Goal: Task Accomplishment & Management: Use online tool/utility

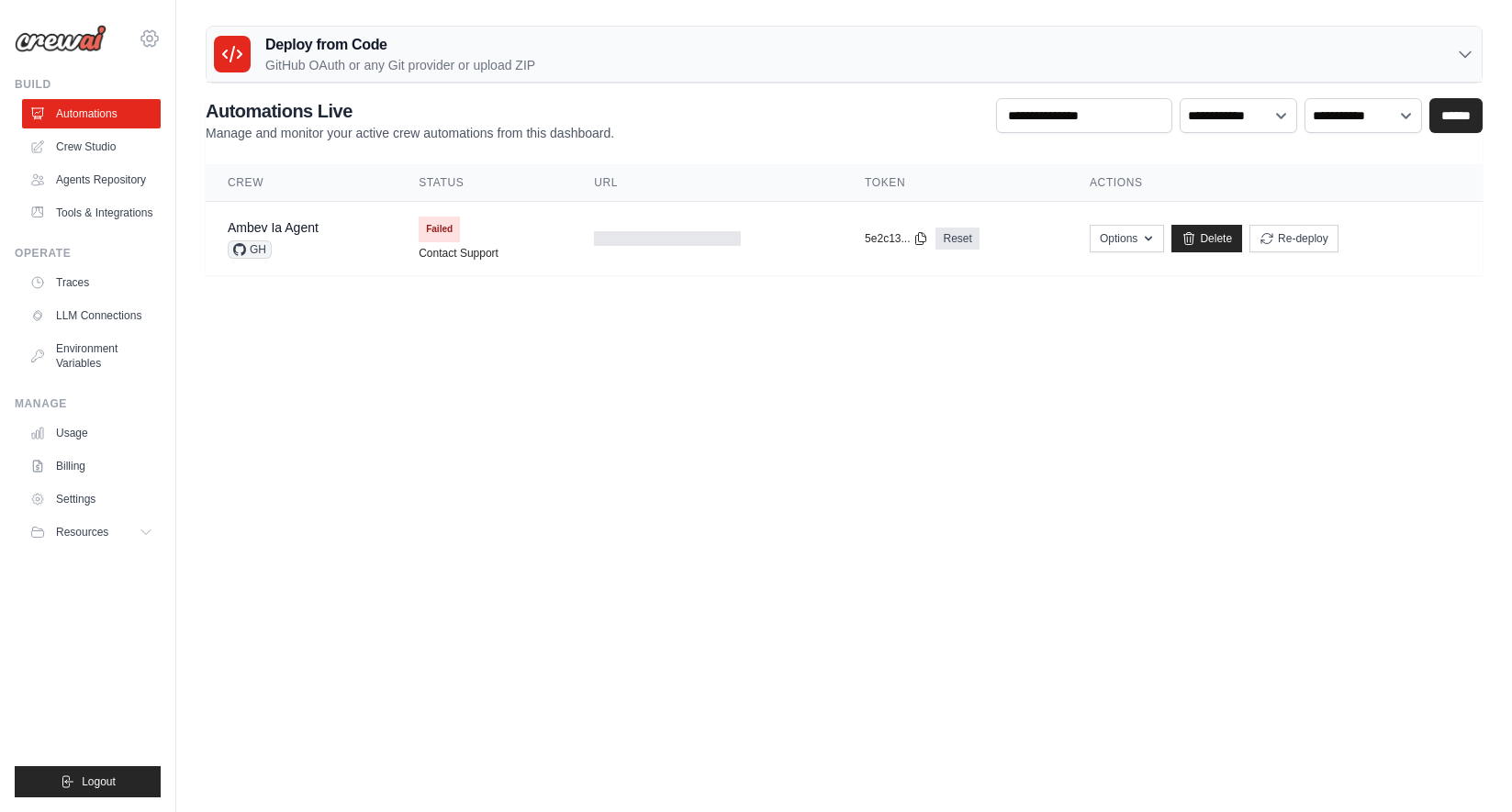
click at [157, 35] on icon at bounding box center [149, 38] width 22 height 22
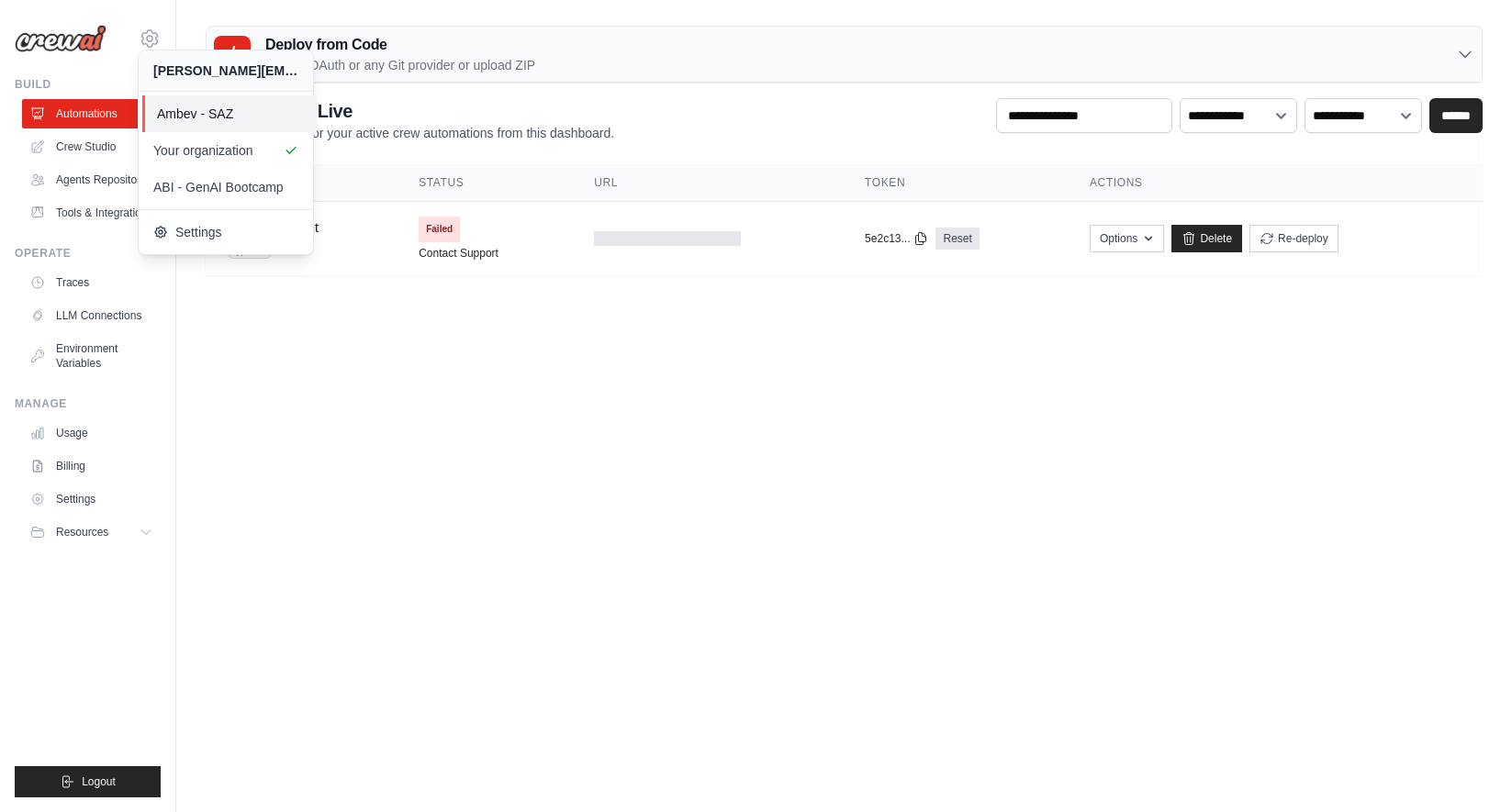
click at [174, 125] on link "Ambev - SAZ" at bounding box center [229, 114] width 174 height 37
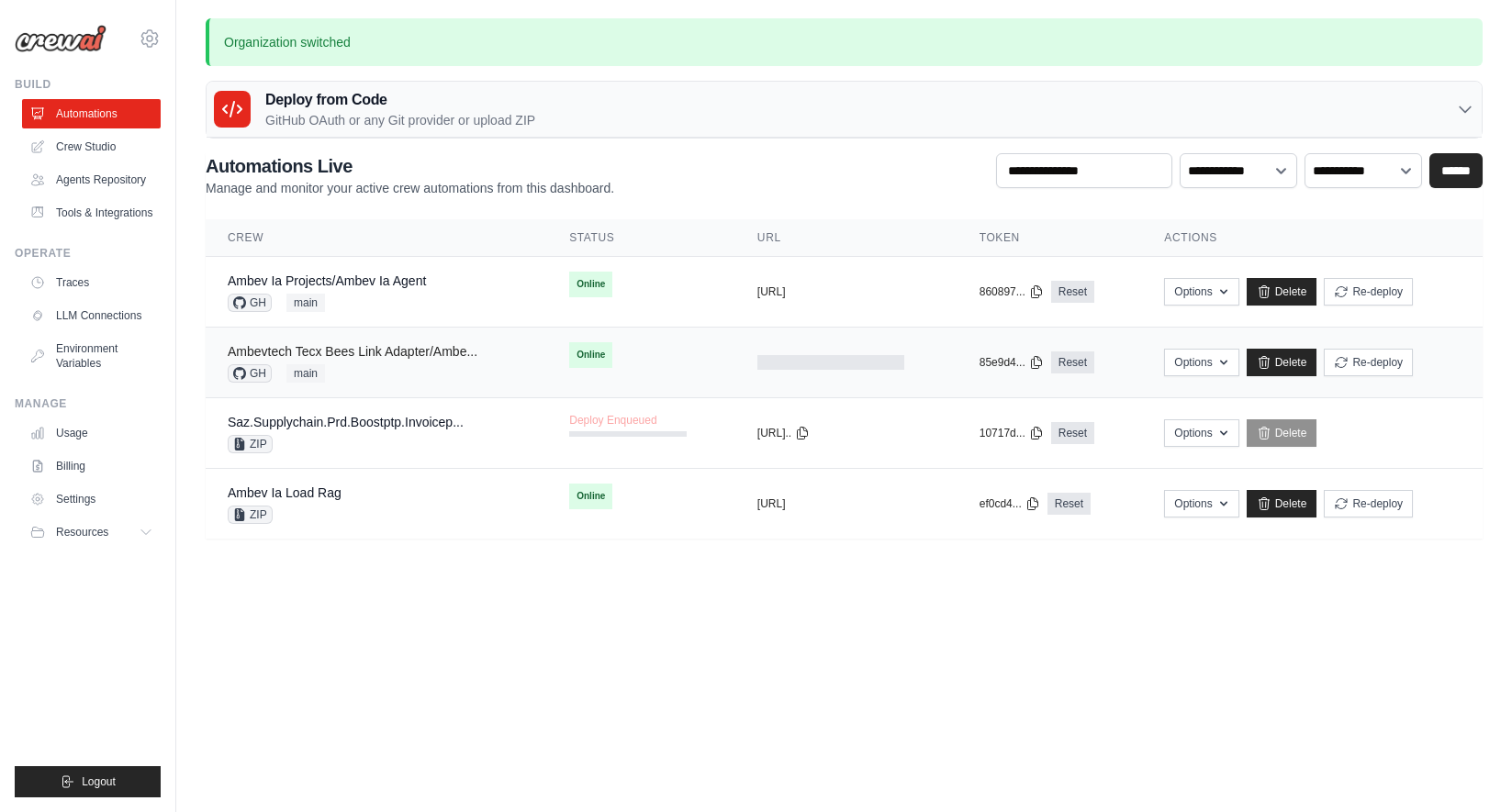
click at [441, 348] on link "Ambevtech Tecx Bees Link Adapter/Ambe..." at bounding box center [352, 351] width 249 height 15
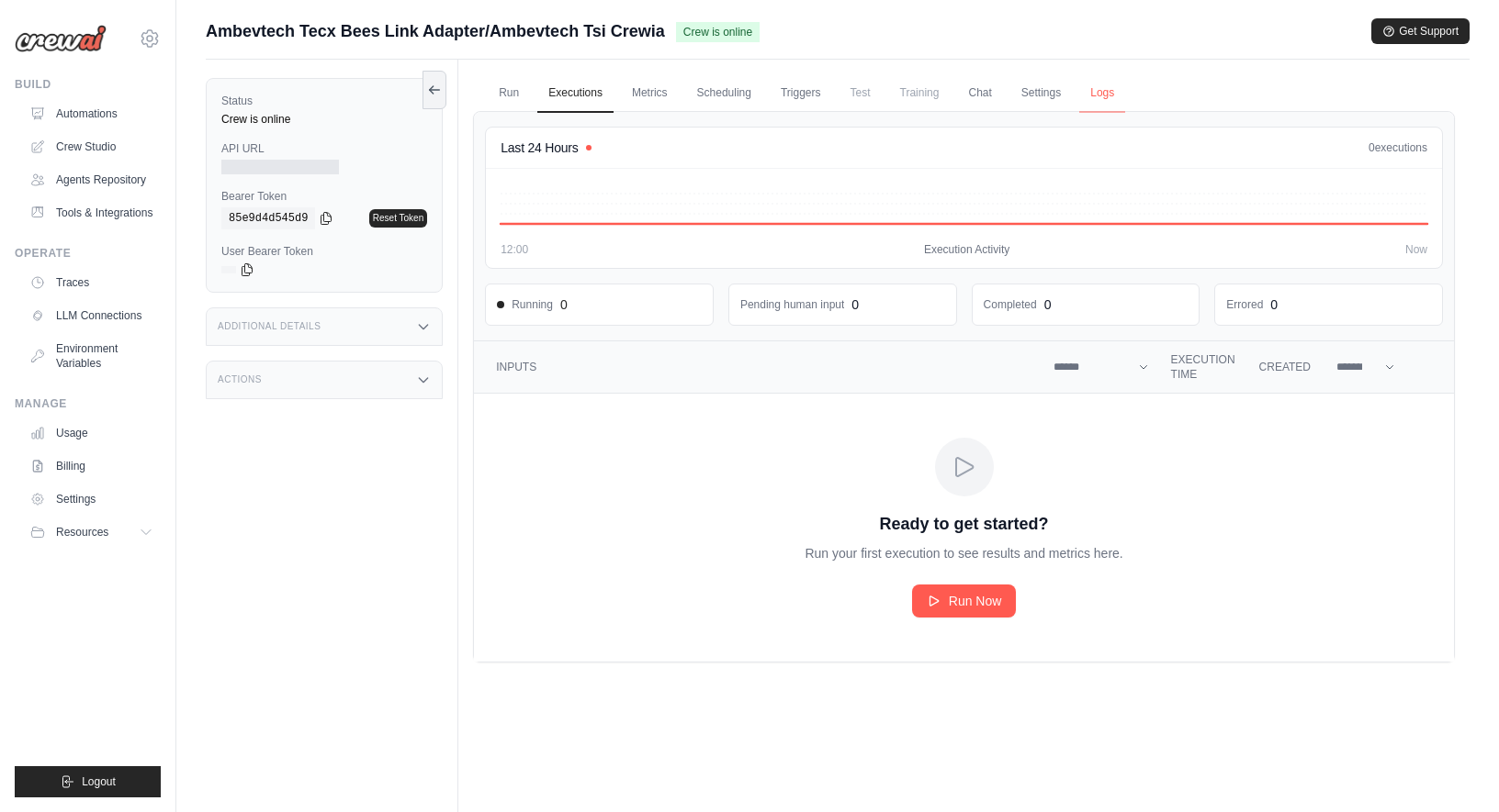
click at [1117, 92] on link "Logs" at bounding box center [1102, 93] width 46 height 39
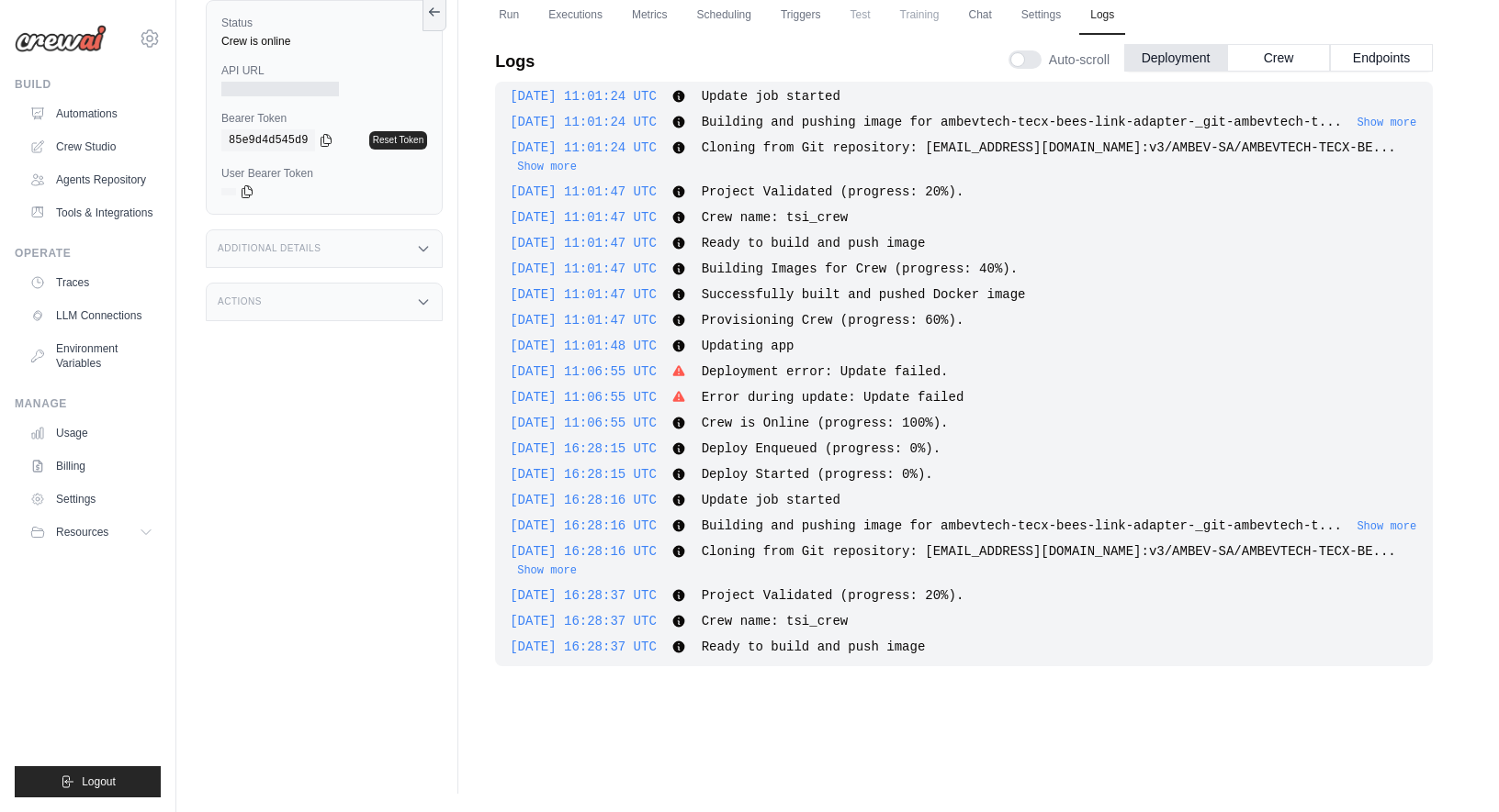
scroll to position [799, 0]
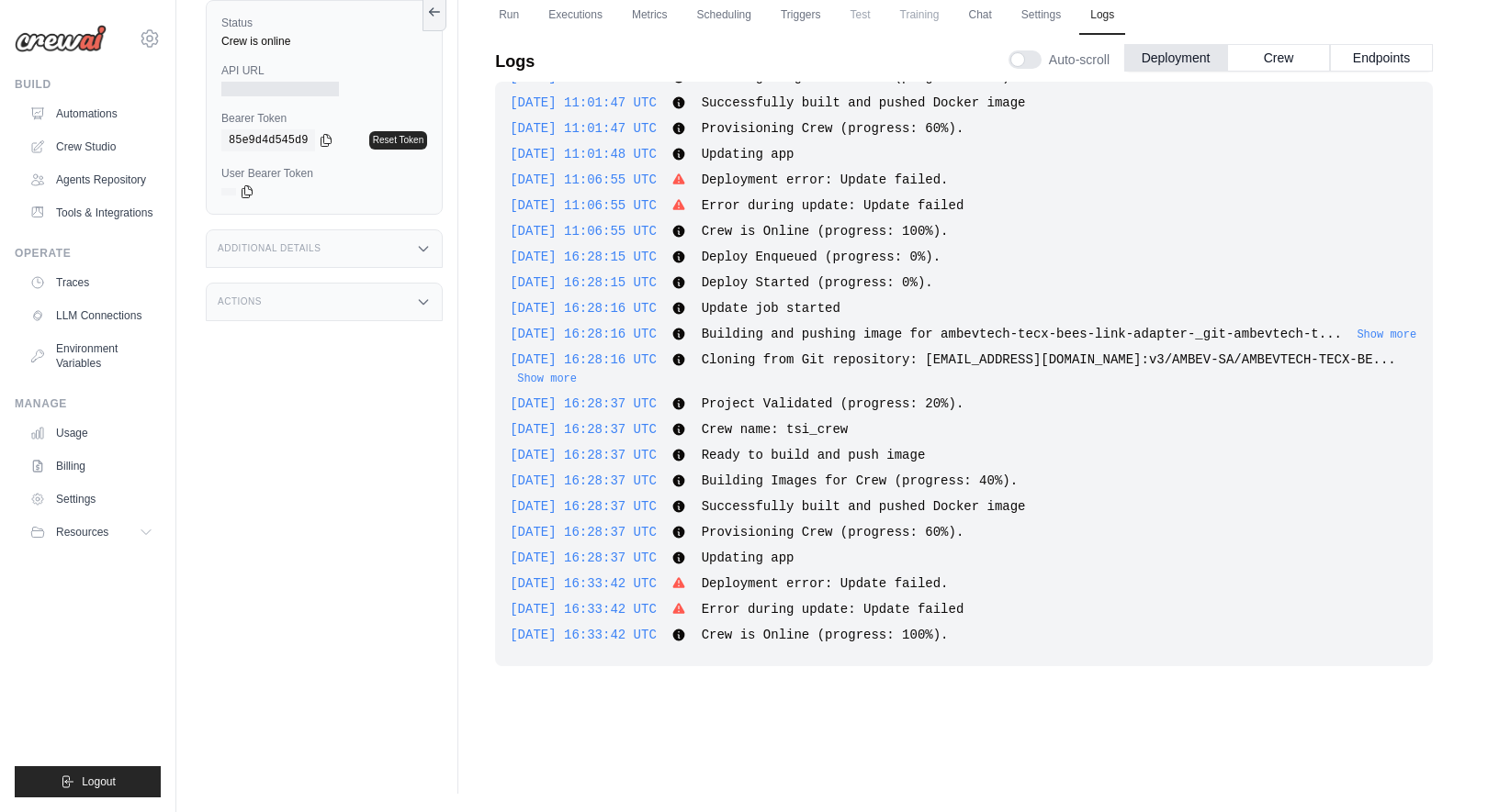
click at [320, 245] on h3 "Additional Details" at bounding box center [269, 248] width 103 height 11
click at [293, 420] on div "Actions" at bounding box center [323, 415] width 237 height 39
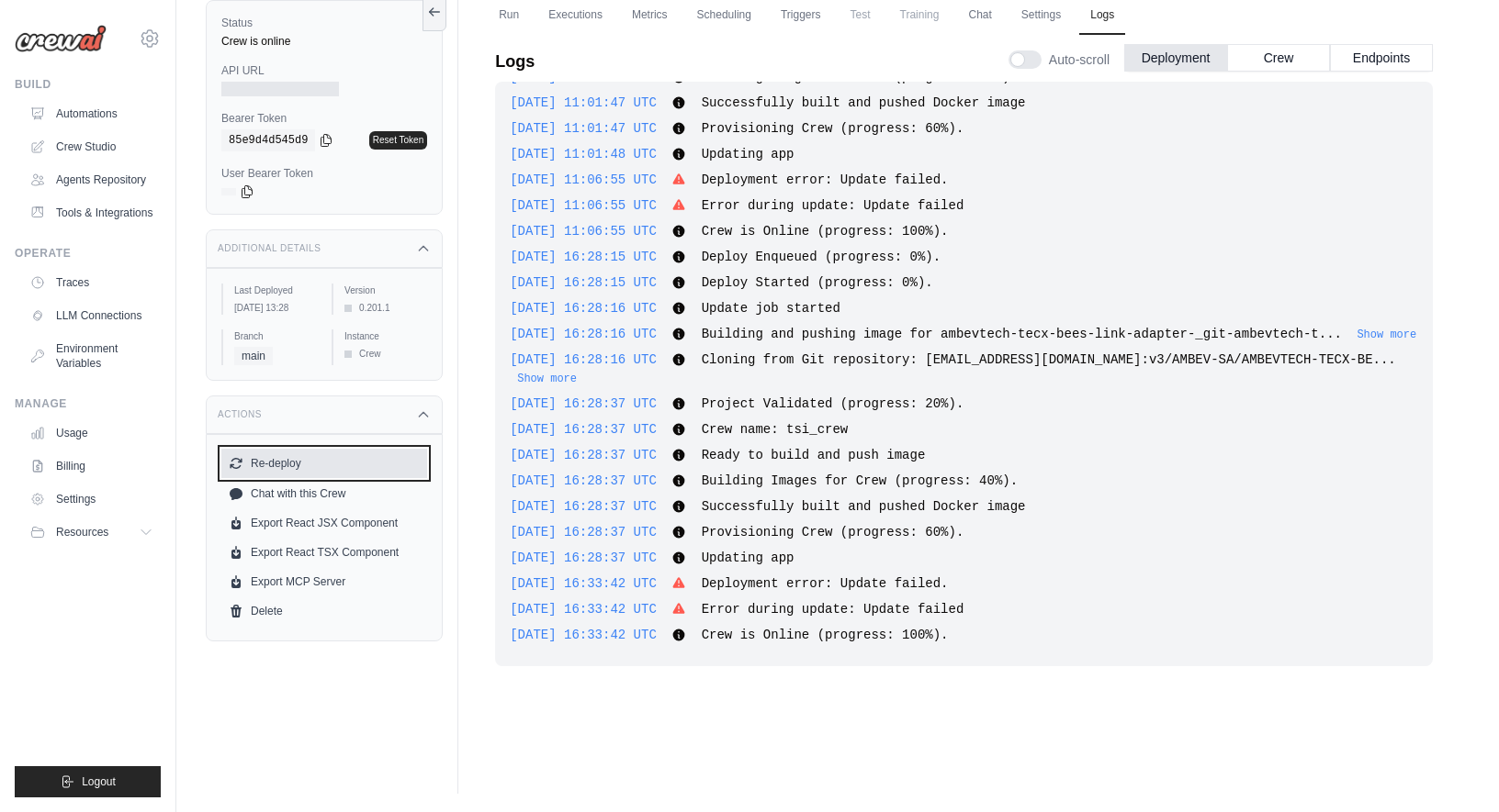
click at [265, 478] on button "Re-deploy" at bounding box center [323, 463] width 206 height 29
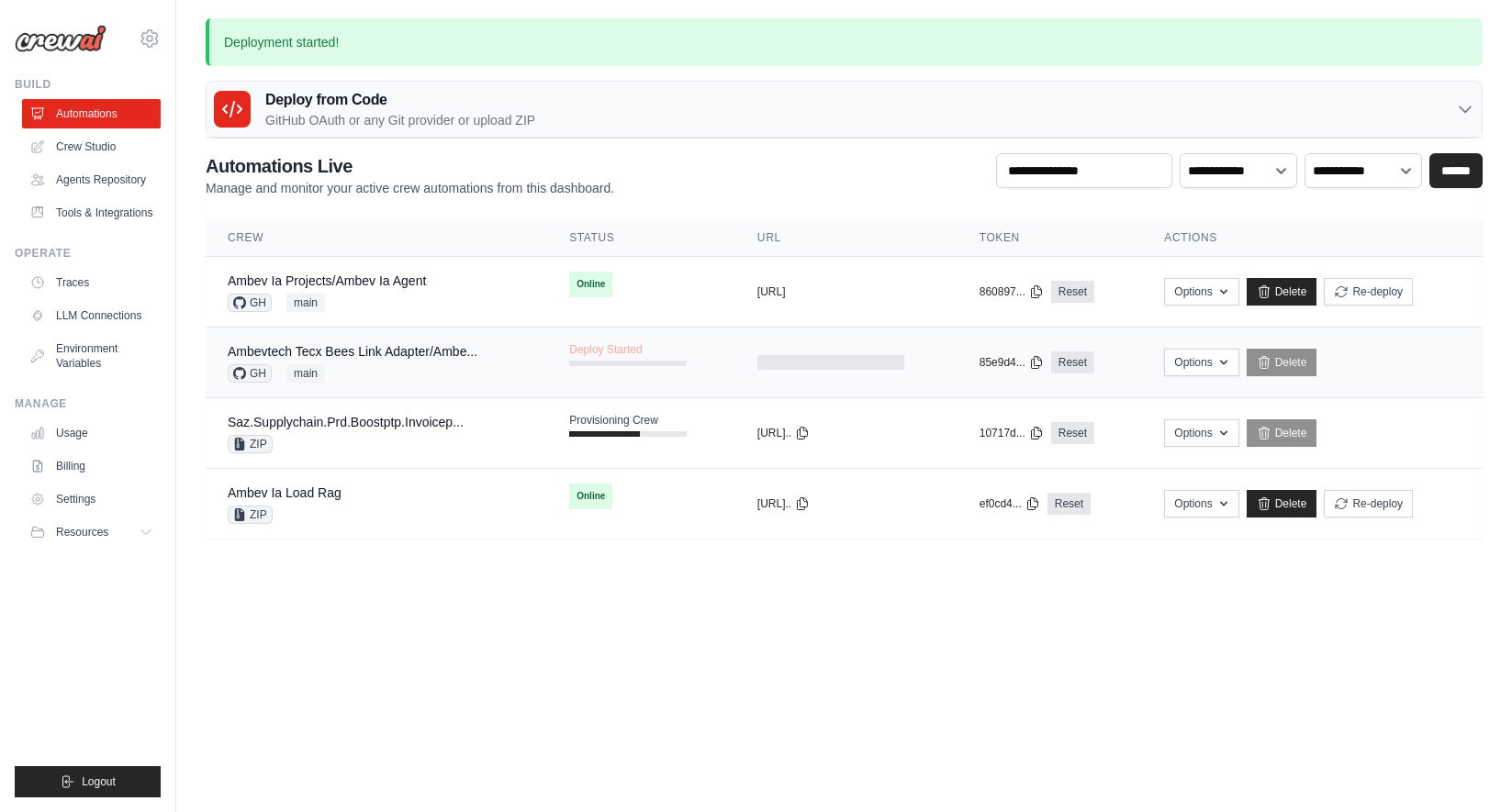
click at [407, 380] on div "GH main" at bounding box center [352, 373] width 249 height 18
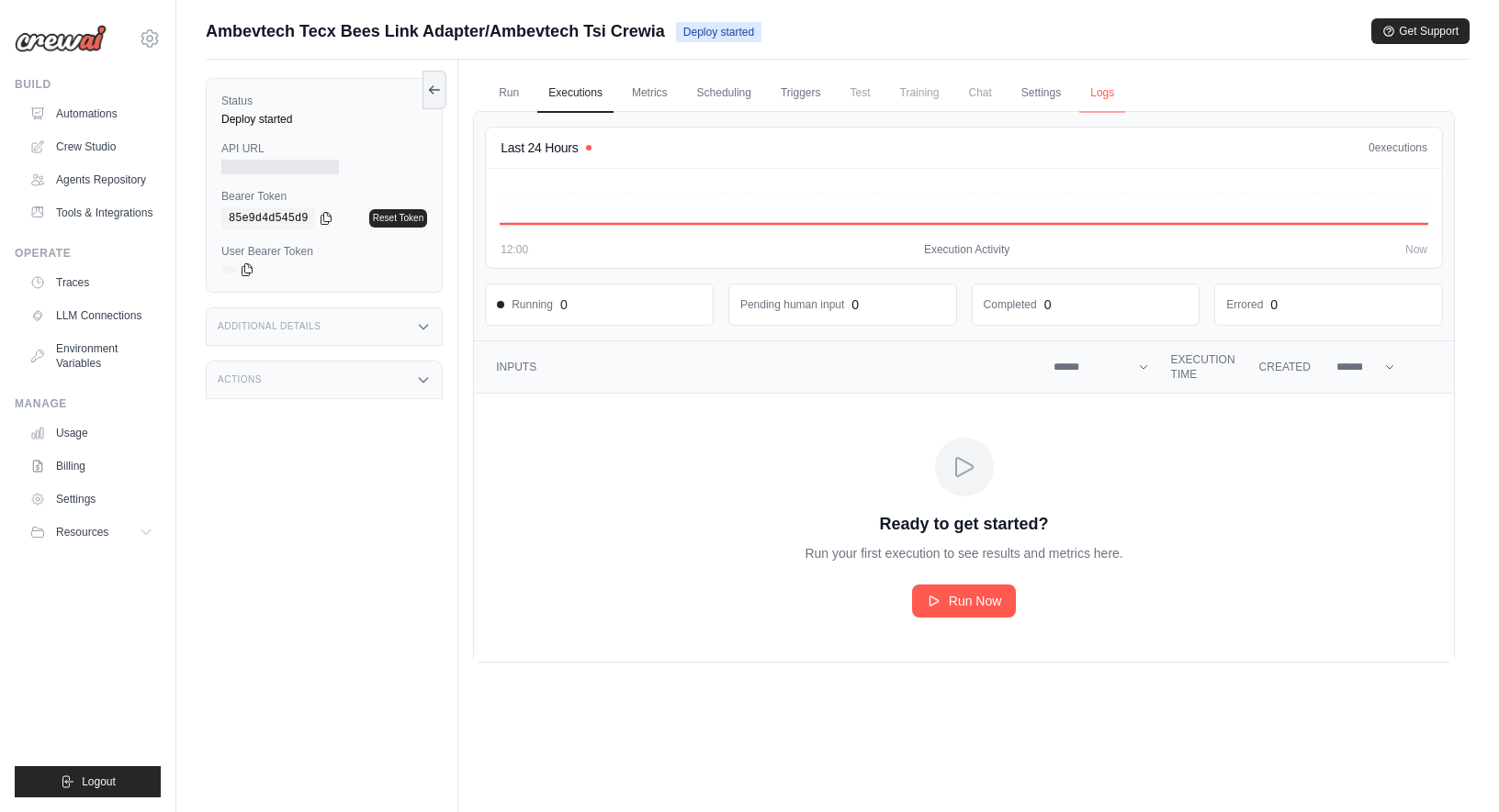
click at [1087, 96] on link "Logs" at bounding box center [1102, 93] width 46 height 39
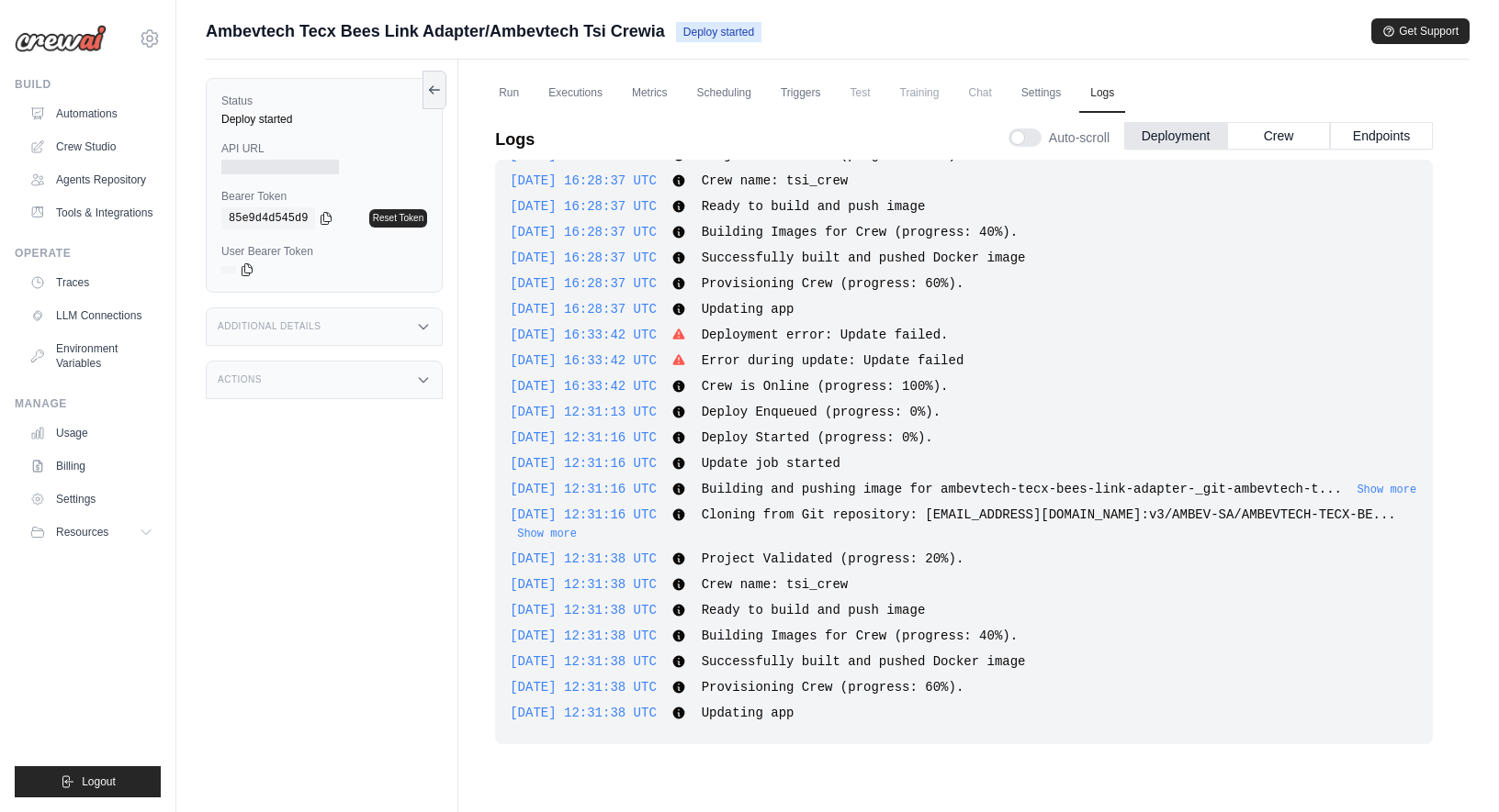
scroll to position [78, 0]
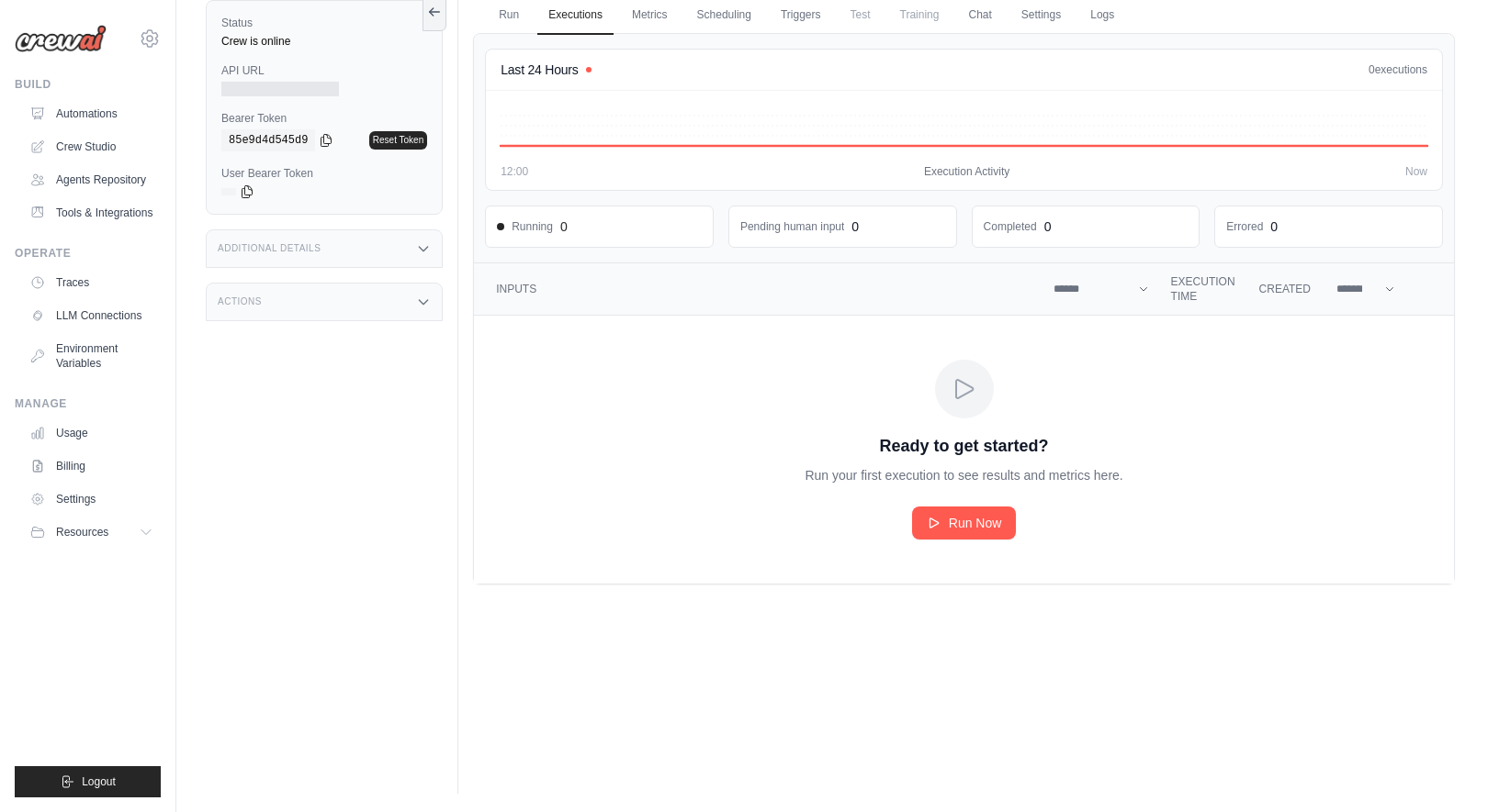
scroll to position [78, 0]
click at [504, 9] on link "Run" at bounding box center [508, 16] width 42 height 39
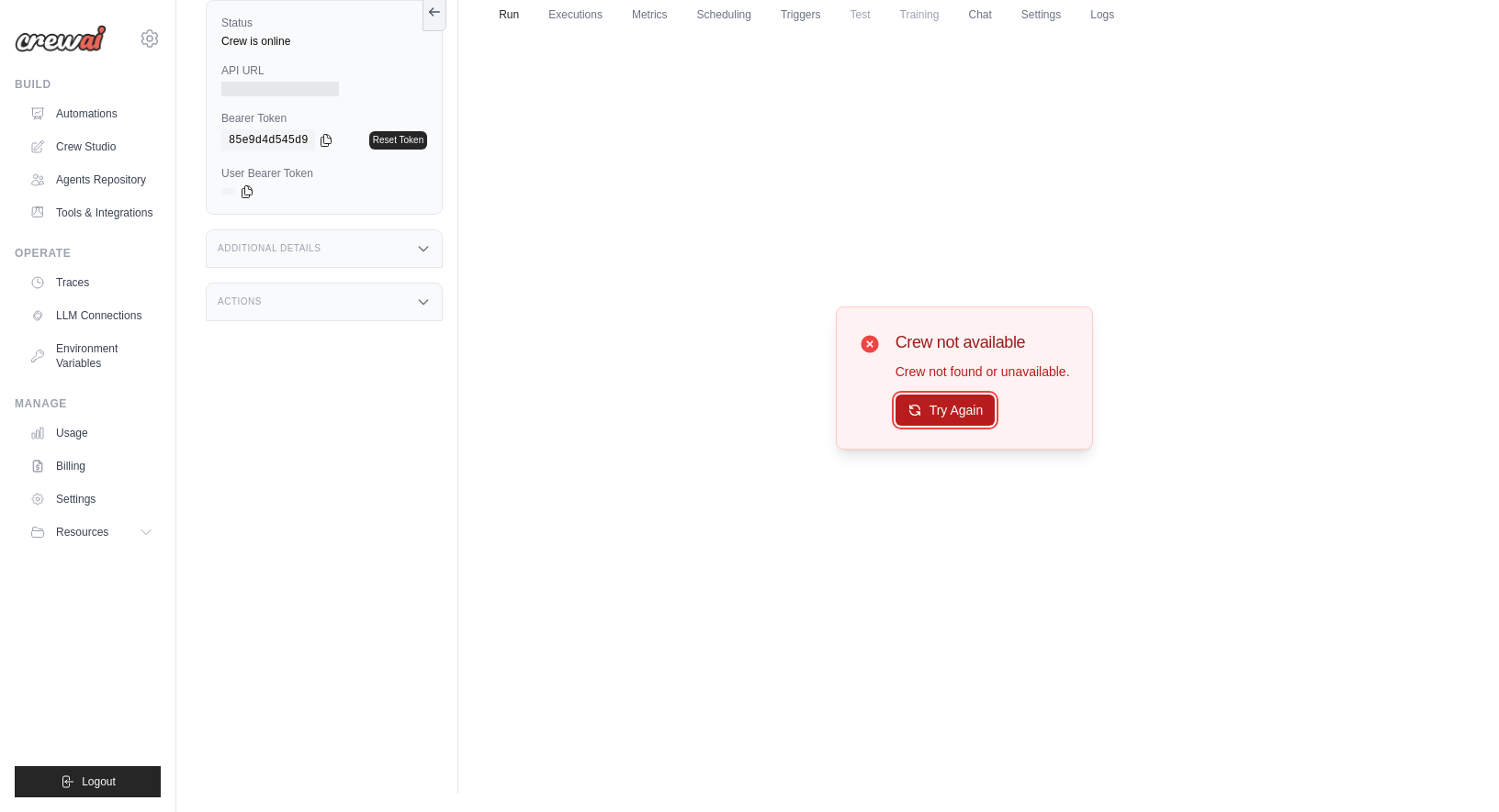
click at [957, 419] on button "Try Again" at bounding box center [945, 410] width 100 height 31
click at [555, 17] on link "Executions" at bounding box center [575, 16] width 76 height 39
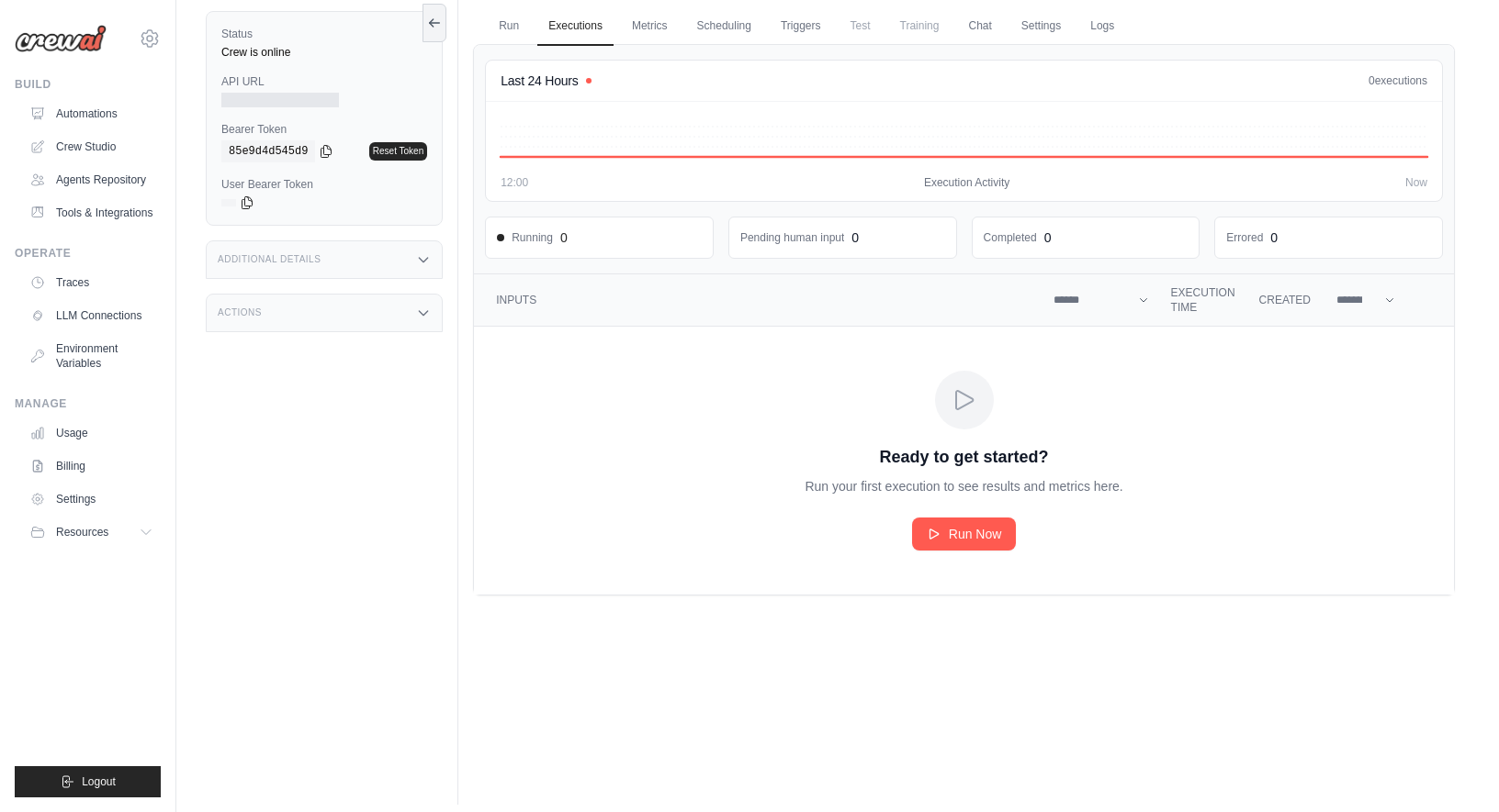
scroll to position [0, 0]
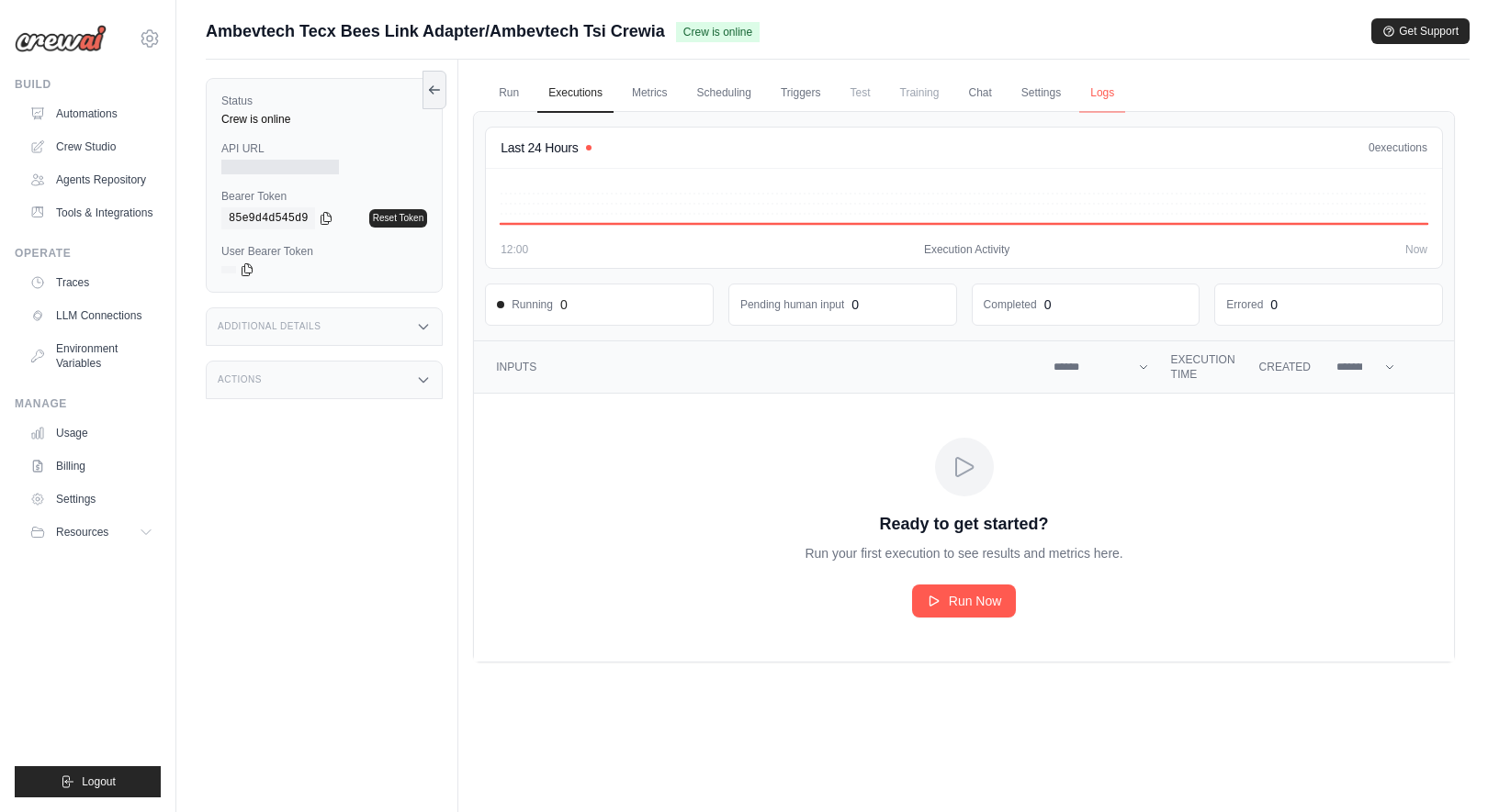
click at [1100, 103] on link "Logs" at bounding box center [1102, 93] width 46 height 39
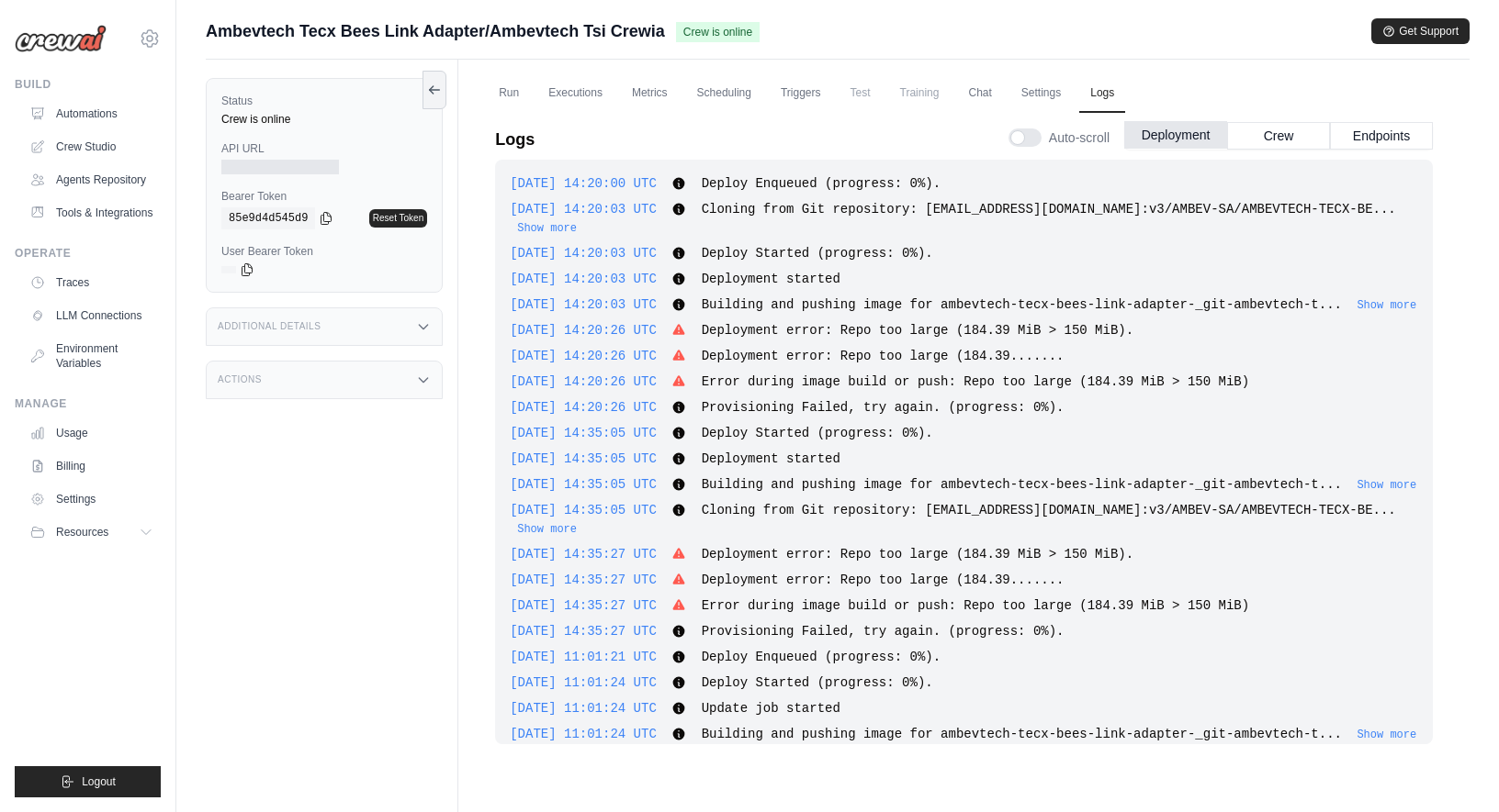
scroll to position [1222, 0]
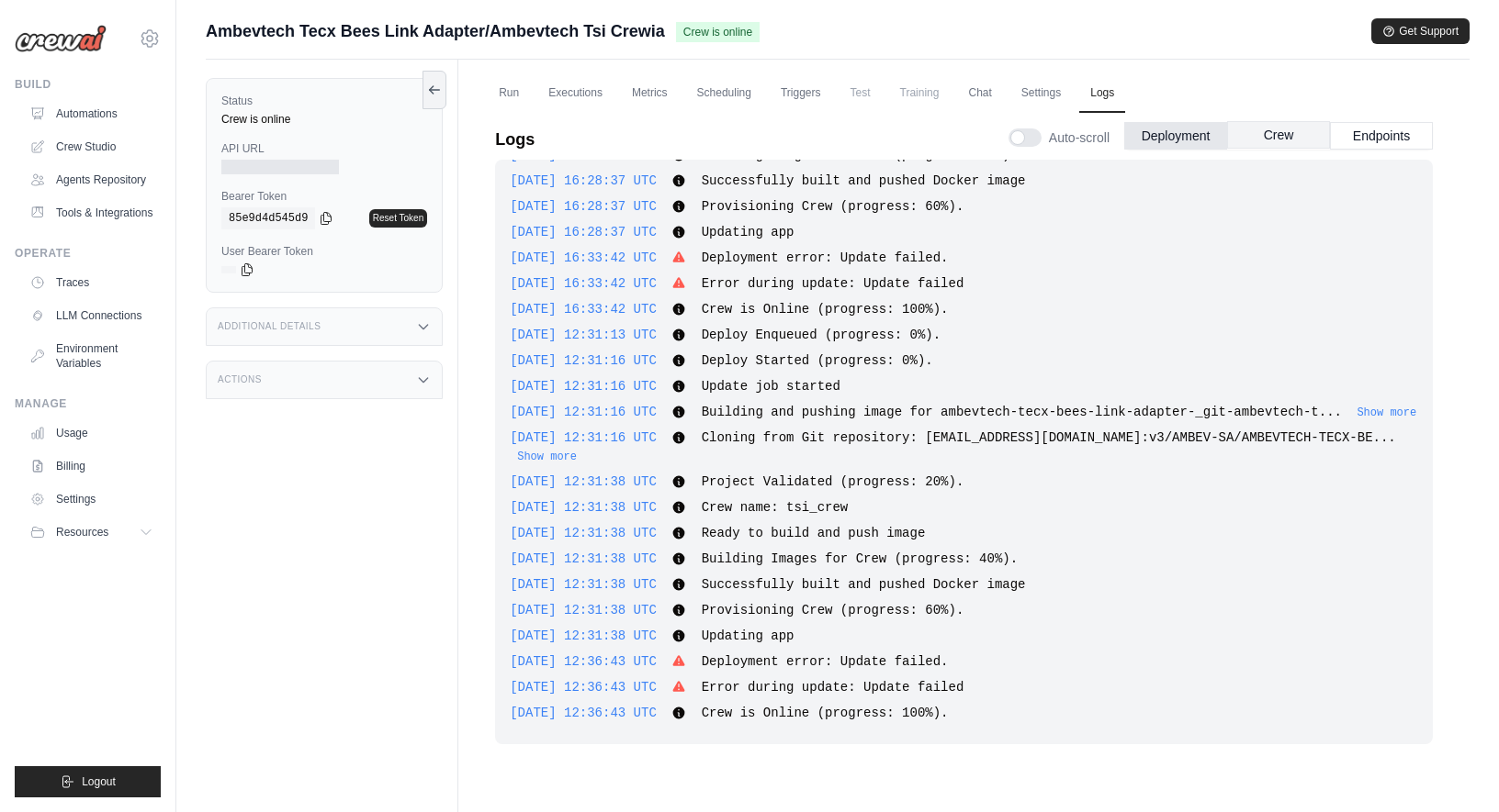
click at [1243, 126] on button "Crew" at bounding box center [1278, 134] width 103 height 27
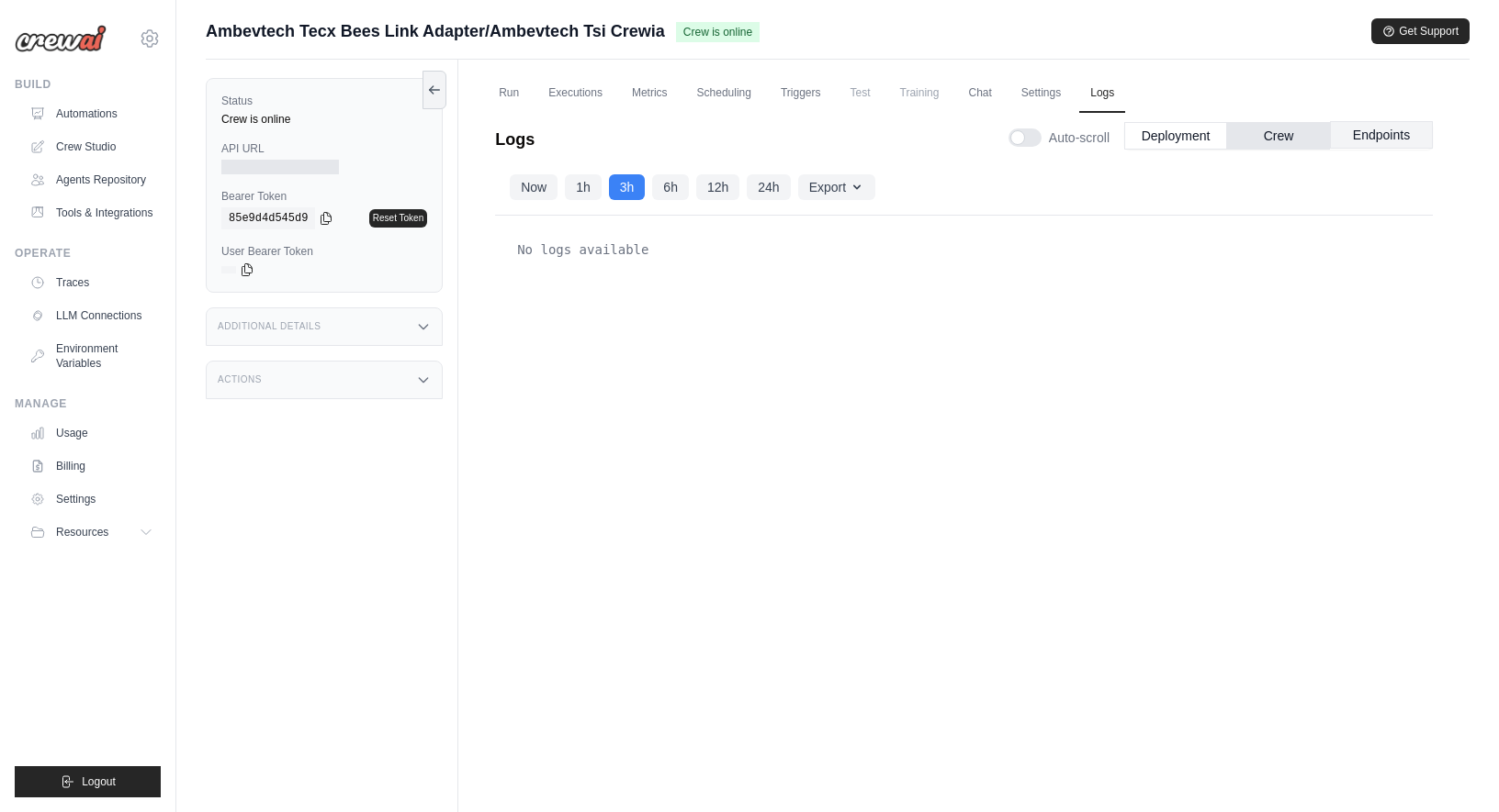
click at [1366, 139] on button "Endpoints" at bounding box center [1381, 134] width 103 height 27
click at [1188, 142] on button "Deployment" at bounding box center [1176, 134] width 103 height 27
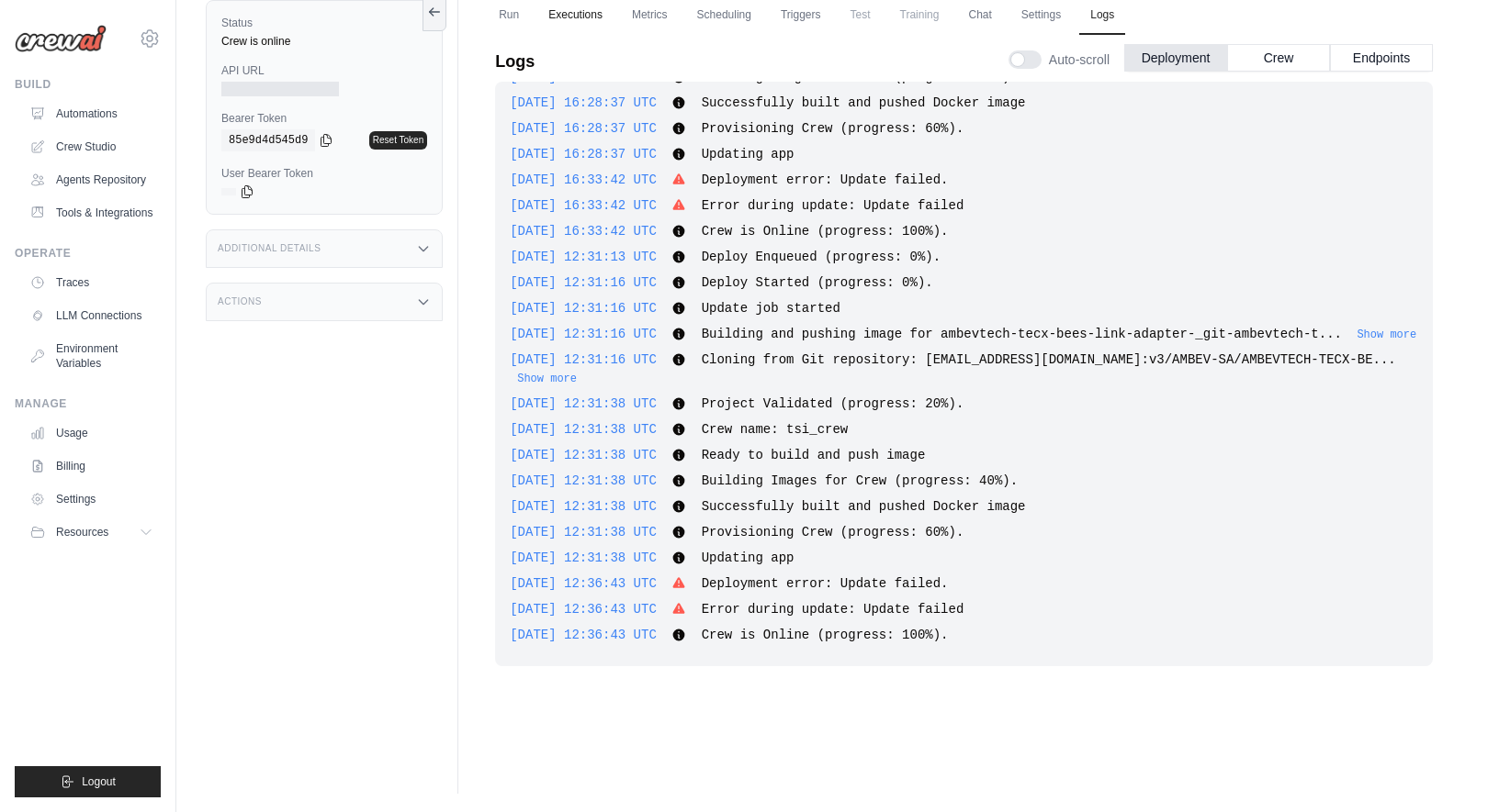
click at [605, 20] on link "Executions" at bounding box center [575, 16] width 76 height 39
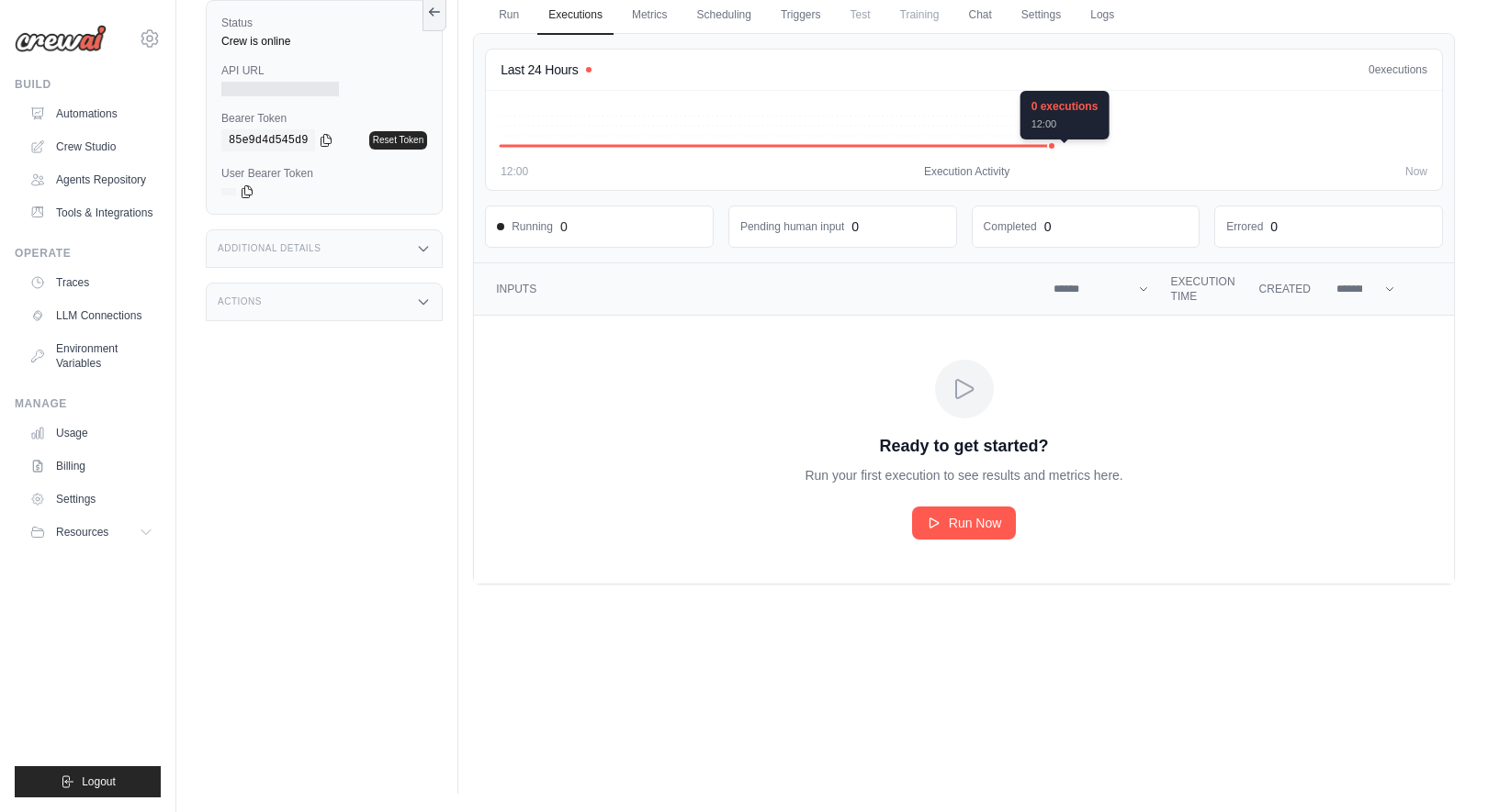
scroll to position [0, 0]
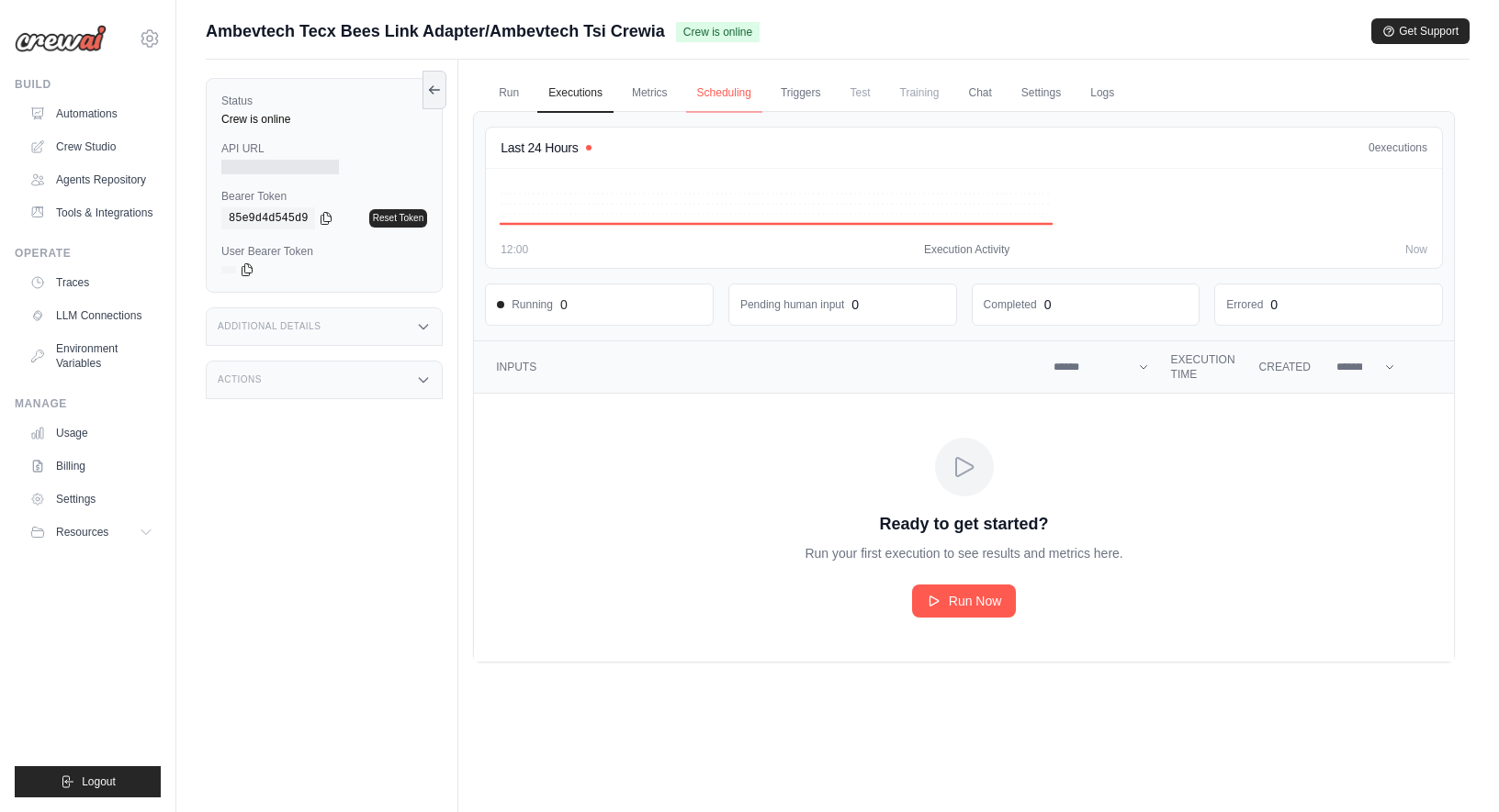
click at [703, 107] on link "Scheduling" at bounding box center [724, 93] width 76 height 39
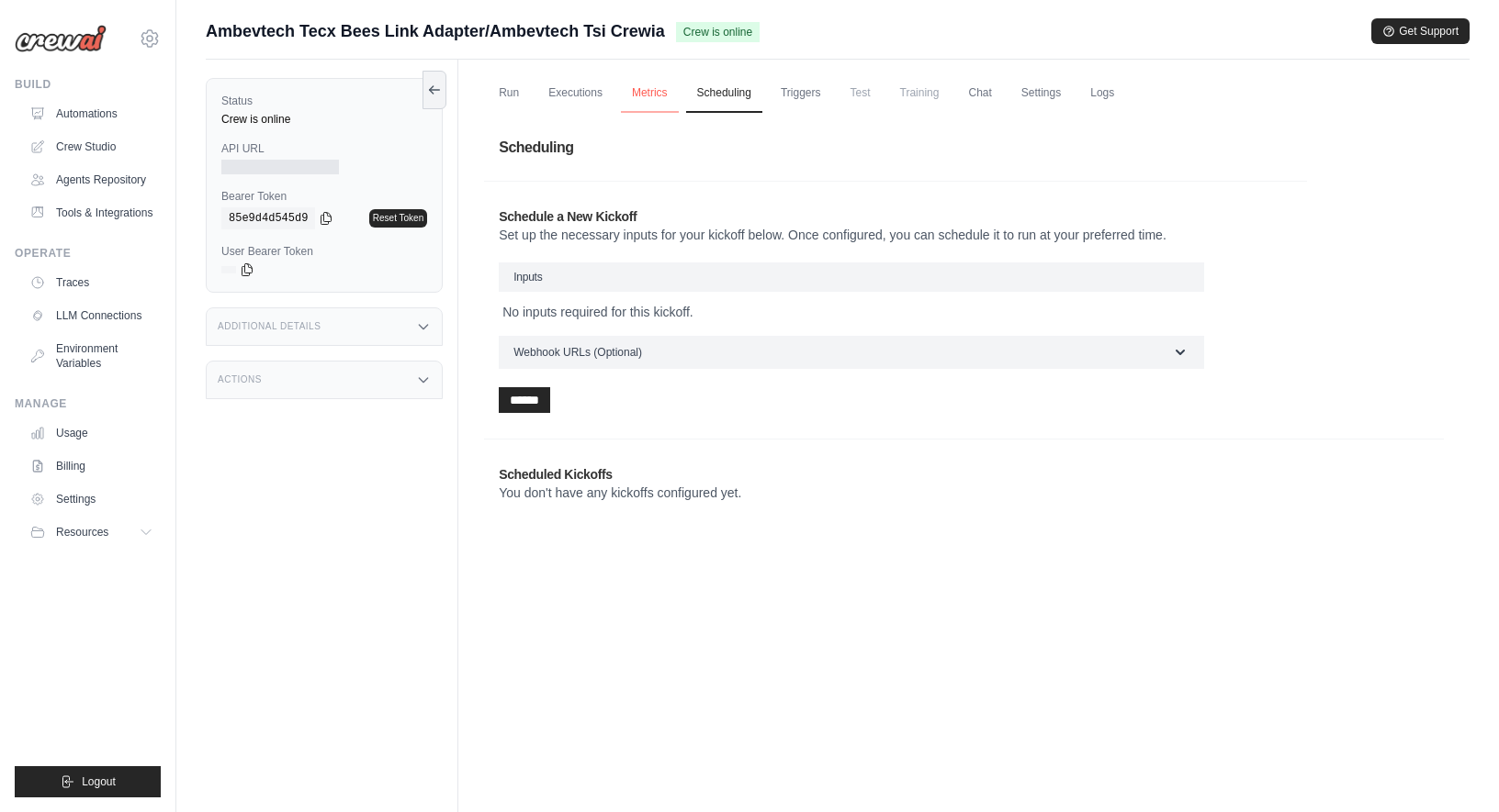
click at [656, 98] on link "Metrics" at bounding box center [649, 93] width 57 height 39
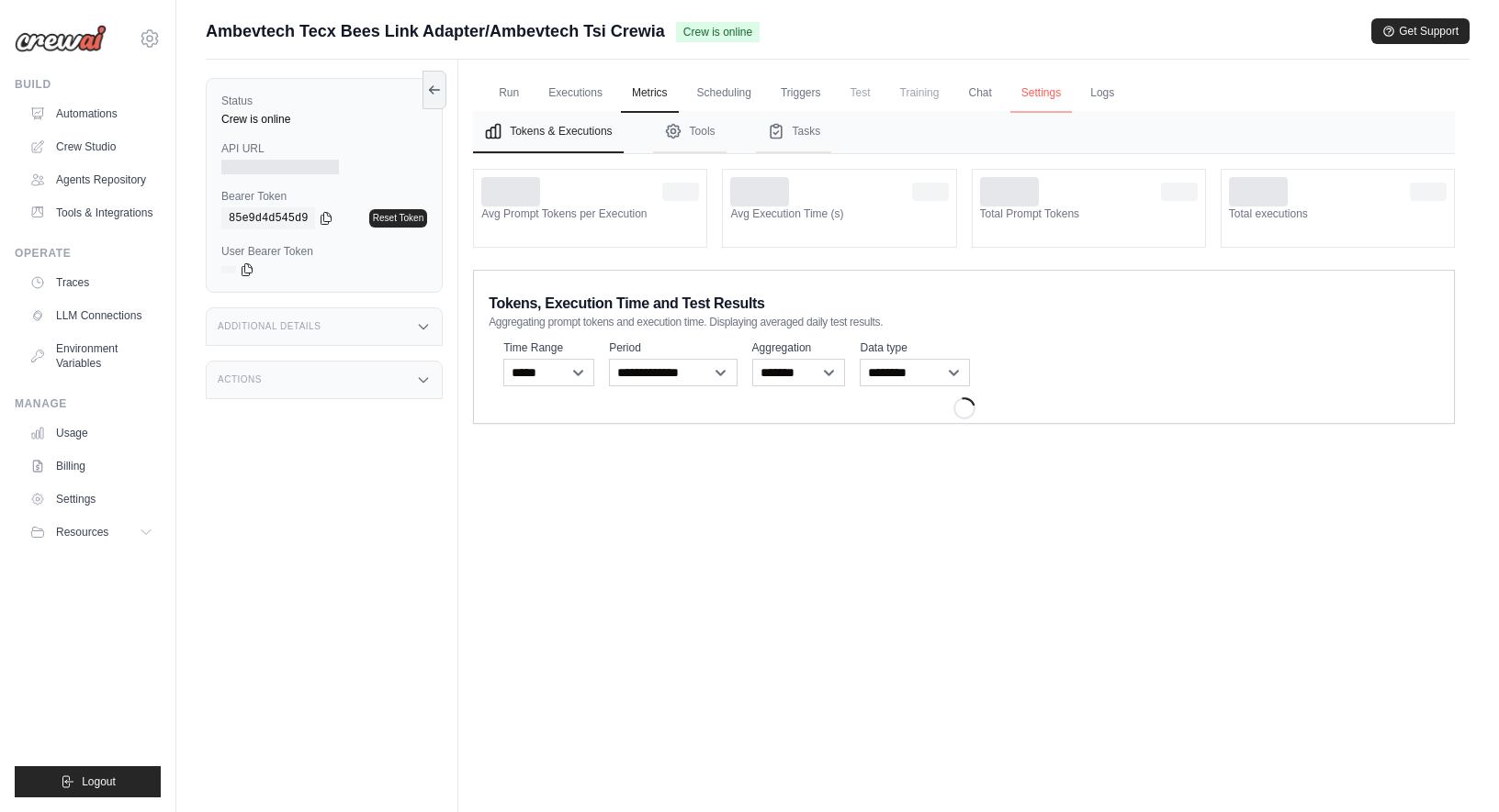
click at [1069, 94] on link "Settings" at bounding box center [1040, 93] width 61 height 39
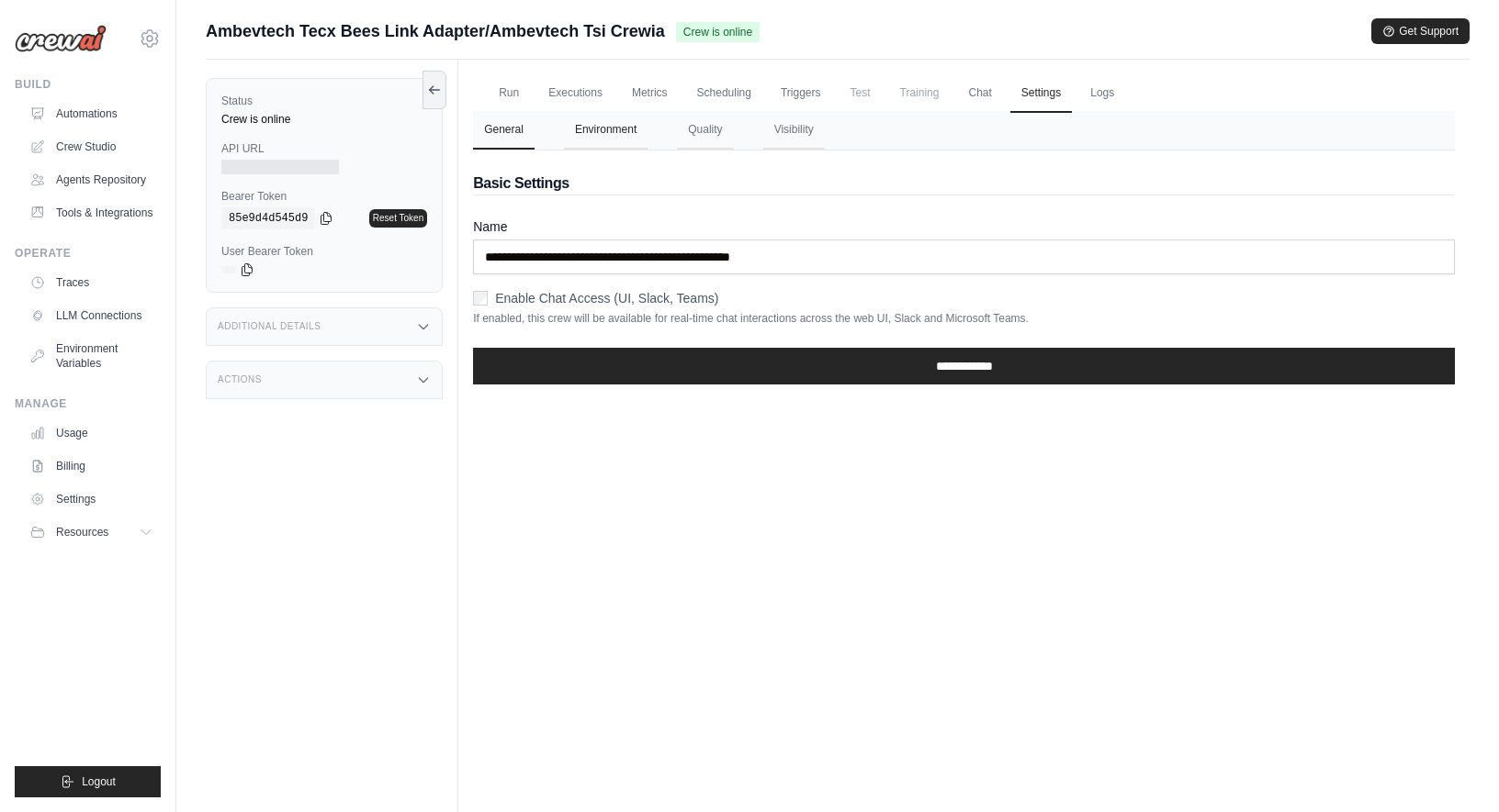
click at [639, 130] on button "Environment" at bounding box center [606, 130] width 84 height 39
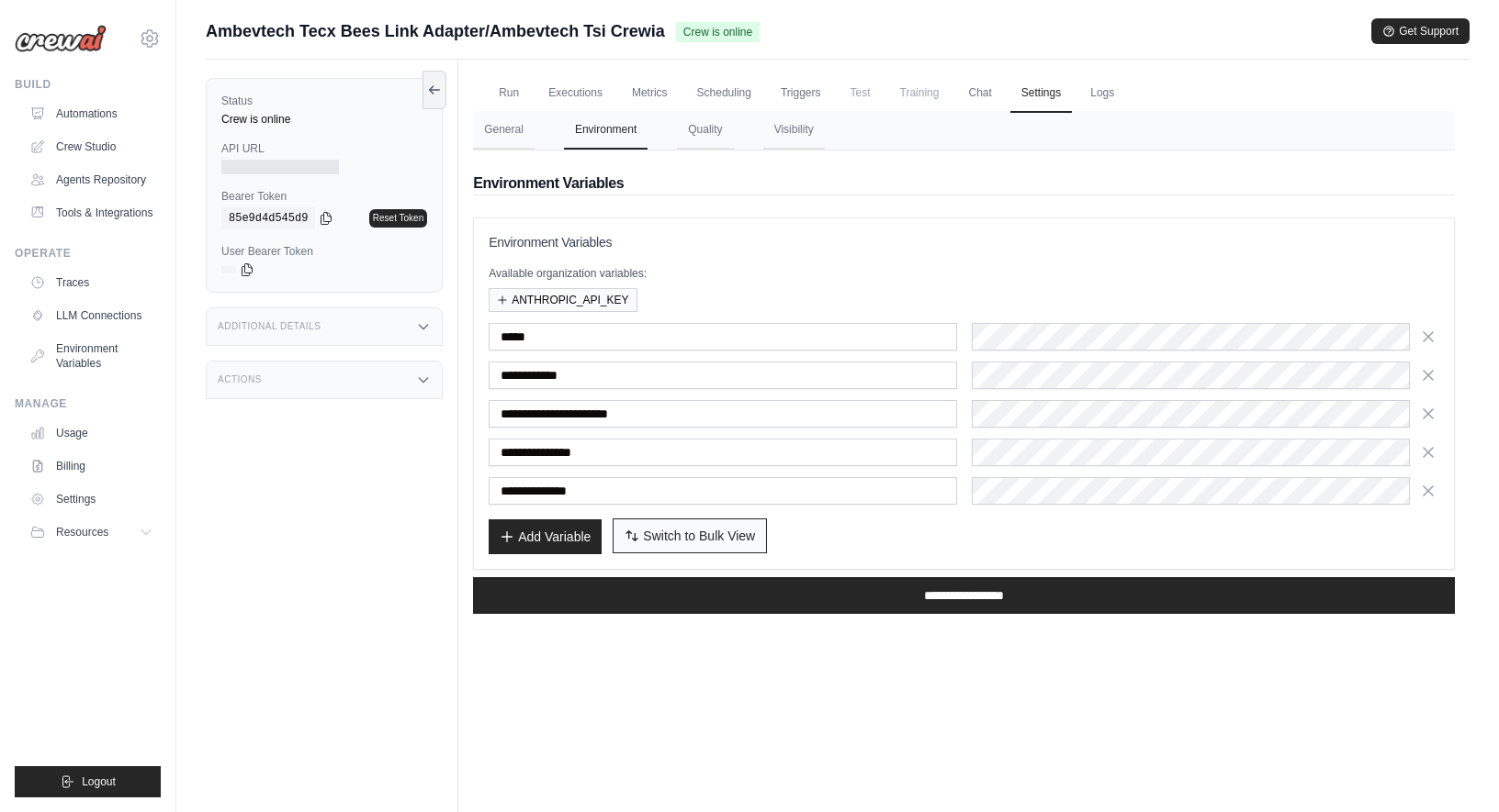
click at [733, 543] on span "Switch to Bulk View" at bounding box center [698, 535] width 112 height 18
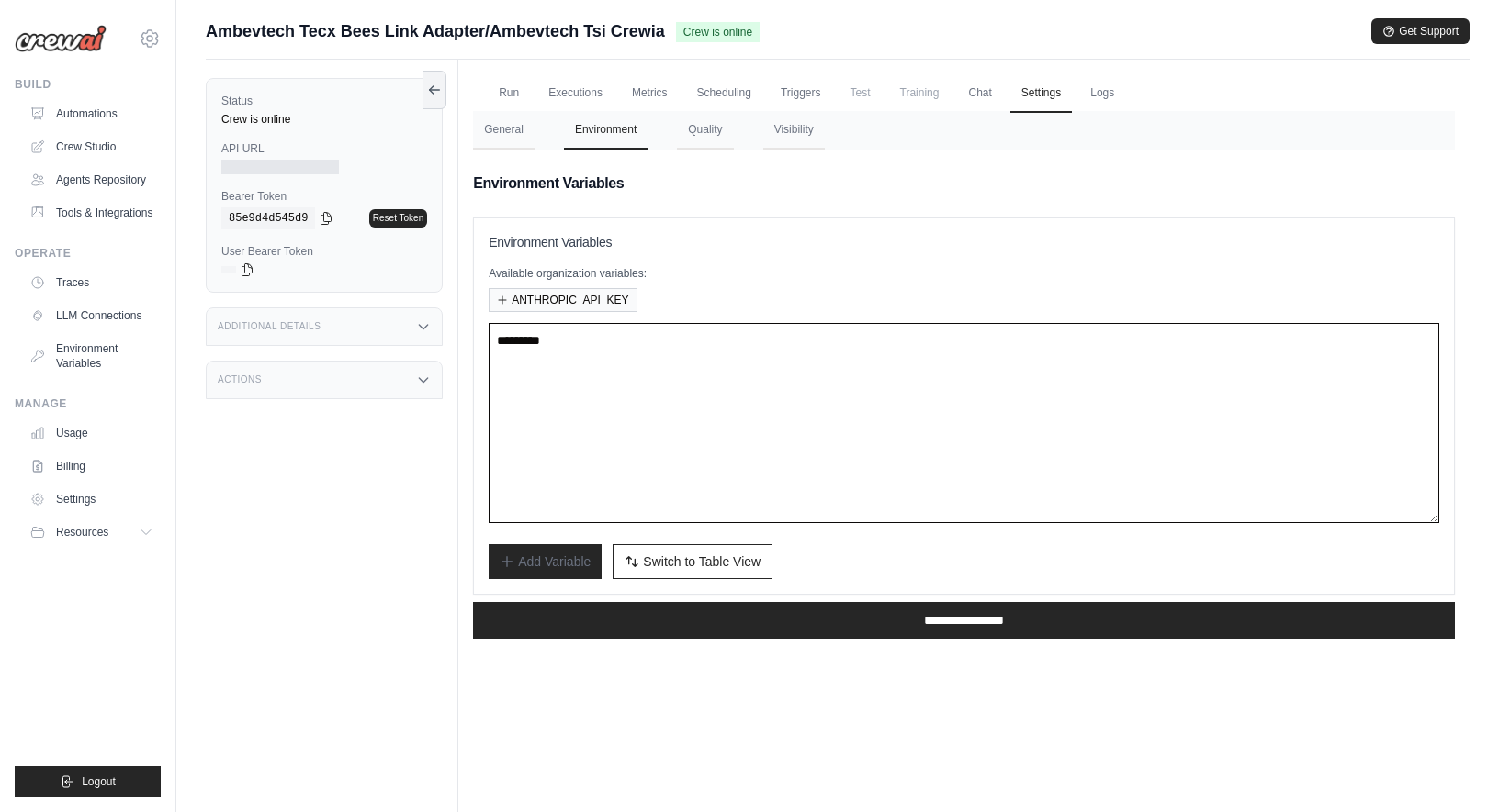
click at [912, 447] on textarea at bounding box center [964, 424] width 951 height 201
type textarea "**********"
